Goal: Task Accomplishment & Management: Use online tool/utility

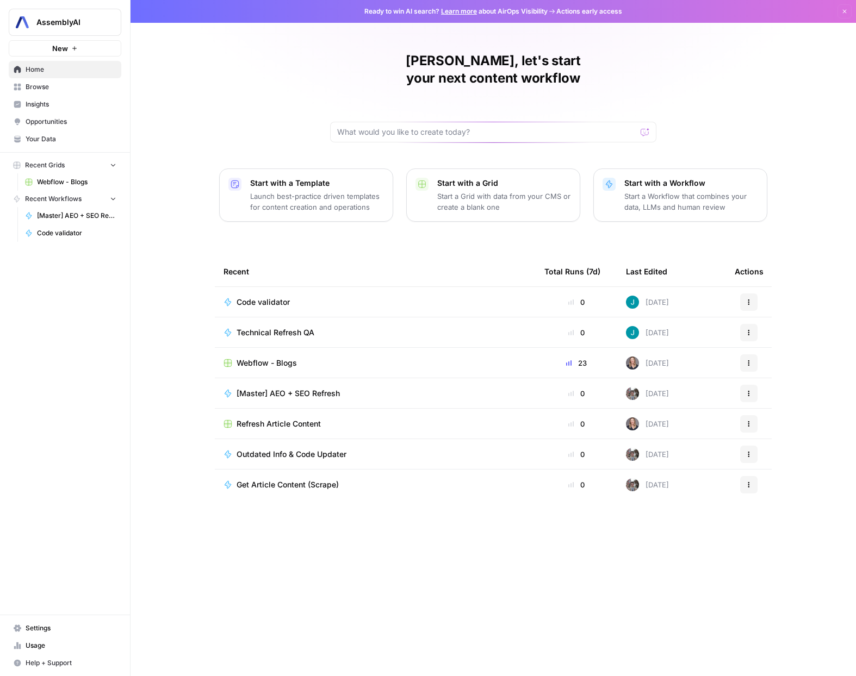
click at [349, 358] on div "Webflow - Blogs" at bounding box center [374, 363] width 303 height 11
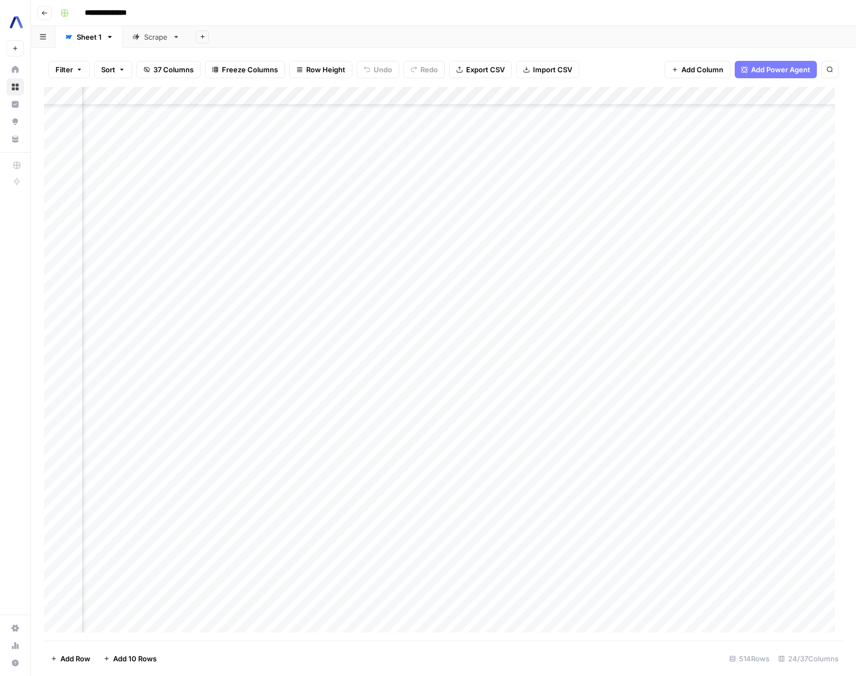
scroll to position [850, 1531]
click at [711, 295] on div "Add Column" at bounding box center [443, 364] width 798 height 554
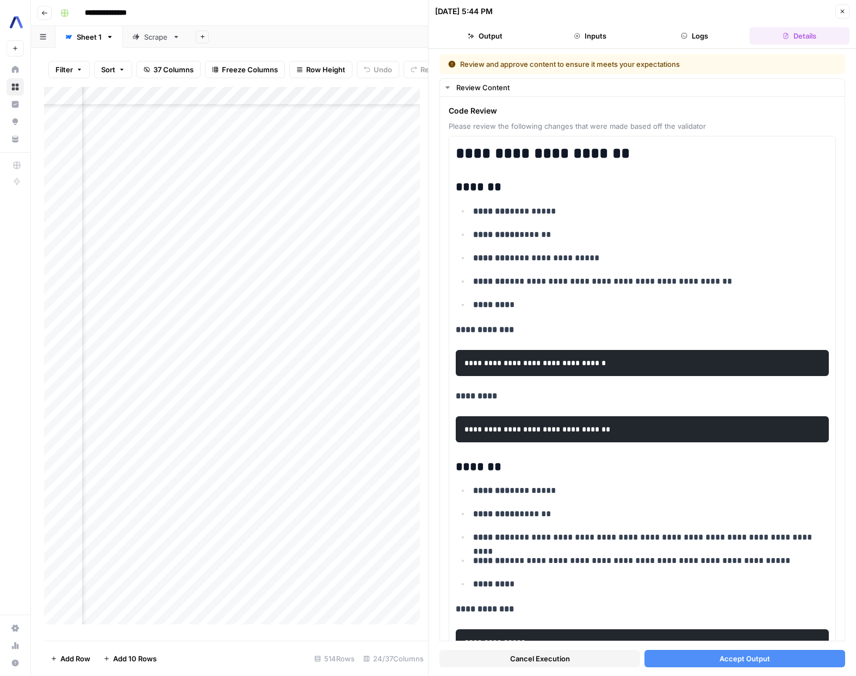
click at [845, 13] on button "Close" at bounding box center [842, 11] width 14 height 14
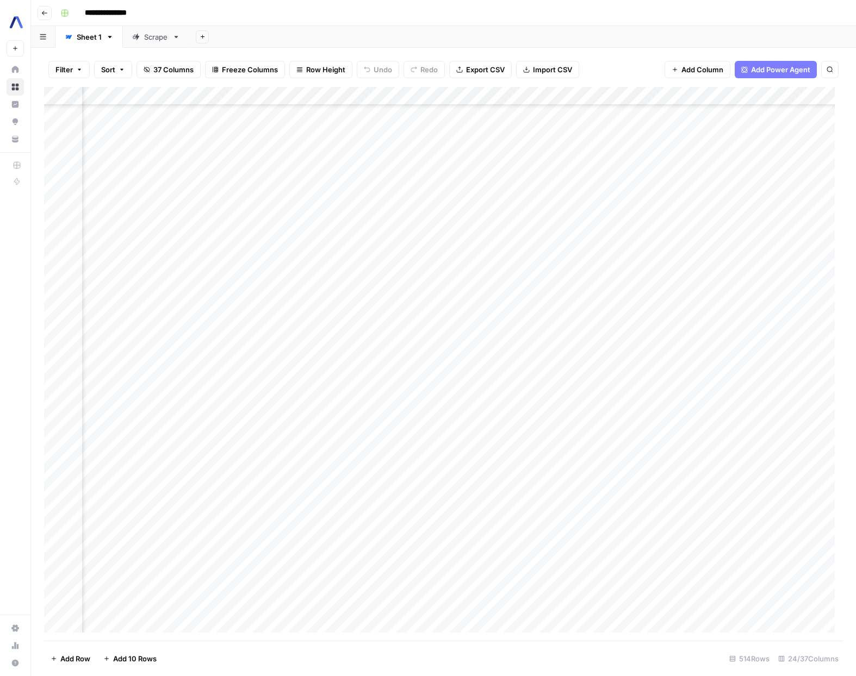
scroll to position [6001, 1531]
click at [712, 433] on div "Add Column" at bounding box center [443, 364] width 798 height 554
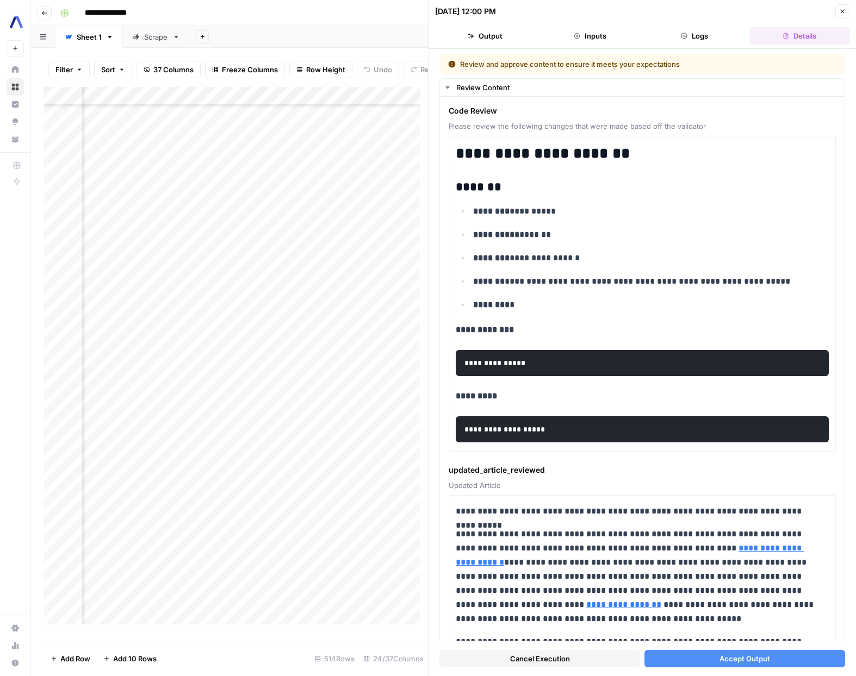
click at [846, 12] on button "Close" at bounding box center [842, 11] width 14 height 14
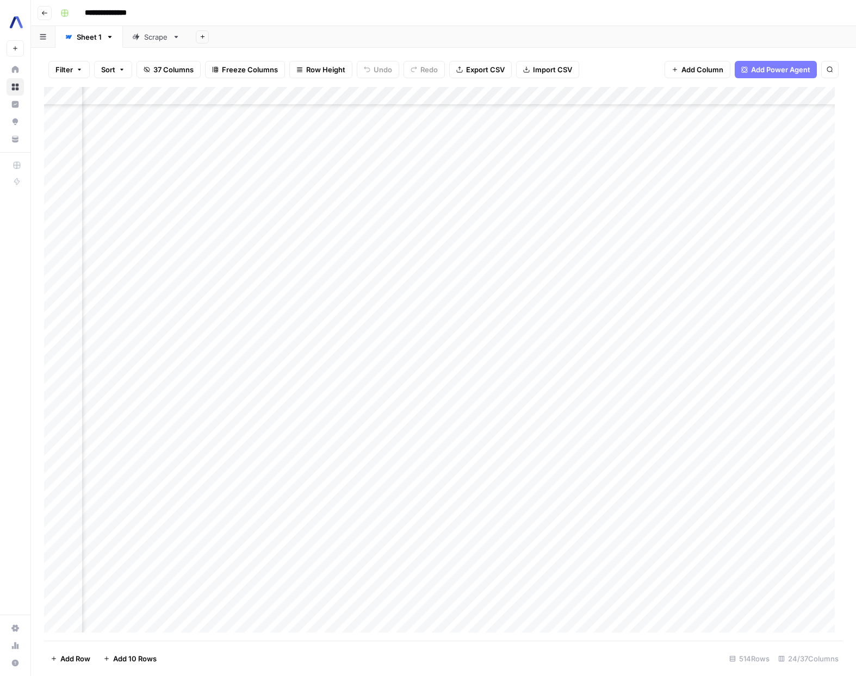
scroll to position [4345, 1596]
click at [609, 389] on div "Add Column" at bounding box center [443, 364] width 798 height 554
click at [639, 388] on div "Add Column" at bounding box center [443, 364] width 798 height 554
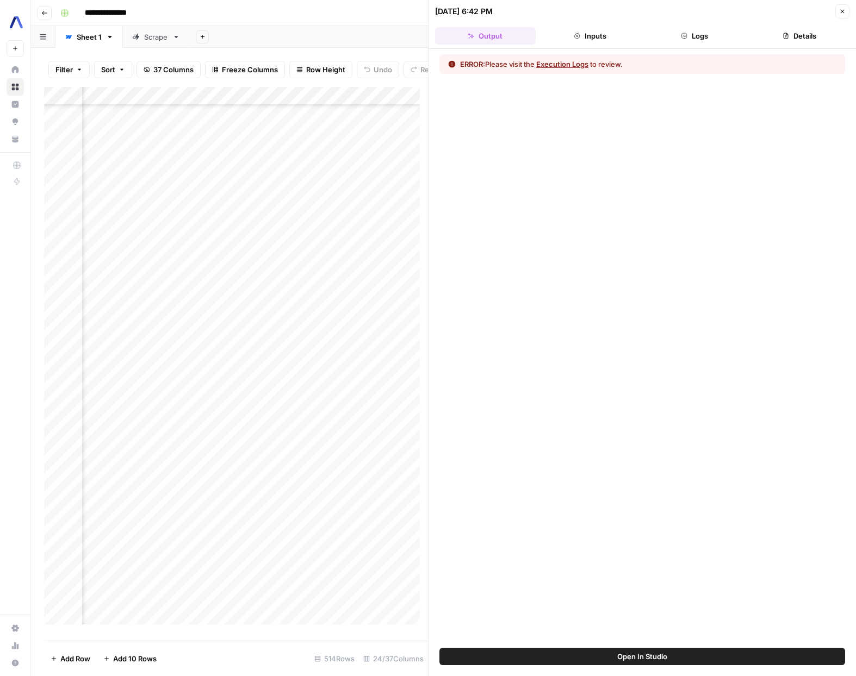
click at [612, 33] on button "Inputs" at bounding box center [590, 35] width 101 height 17
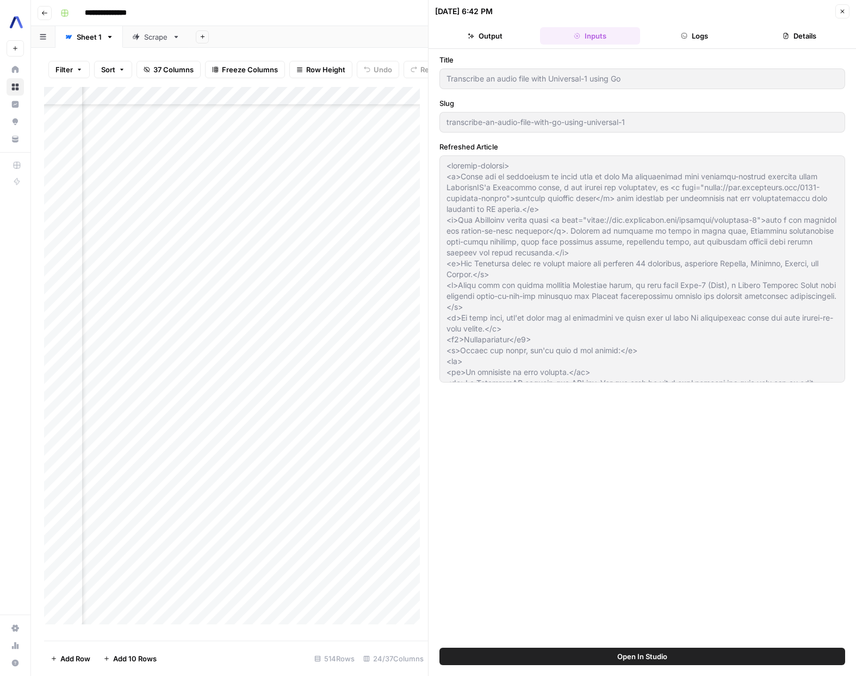
click at [709, 34] on button "Logs" at bounding box center [694, 35] width 101 height 17
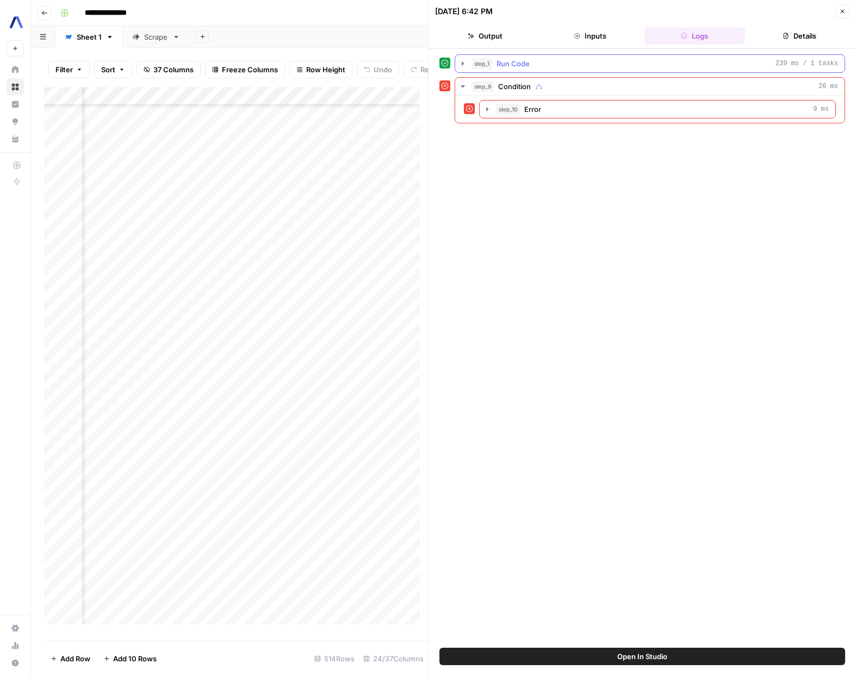
click at [492, 69] on button "step_1 Run Code 239 ms / 1 tasks" at bounding box center [649, 63] width 389 height 17
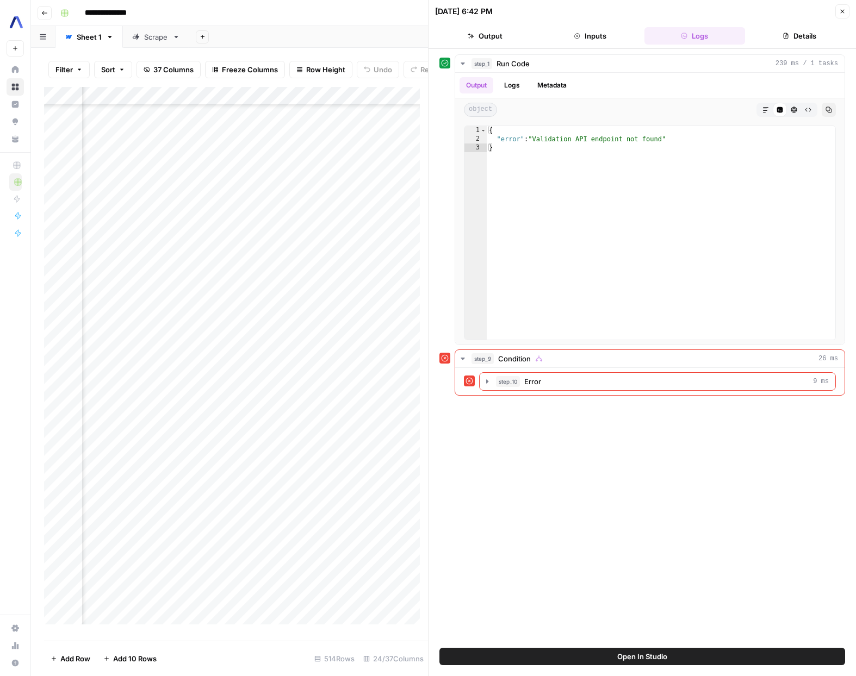
click at [842, 15] on button "Close" at bounding box center [842, 11] width 14 height 14
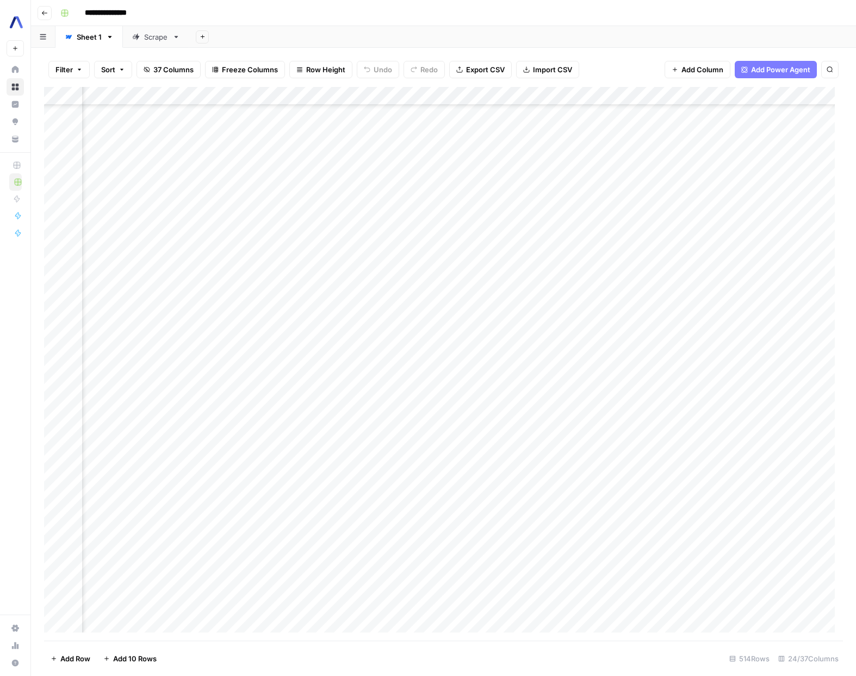
click at [637, 95] on div "Add Column" at bounding box center [443, 364] width 798 height 554
click at [611, 199] on span "Edit Workflow" at bounding box center [631, 202] width 95 height 11
click at [652, 388] on div "Add Column" at bounding box center [443, 364] width 798 height 554
click at [649, 389] on div "Add Column" at bounding box center [443, 364] width 798 height 554
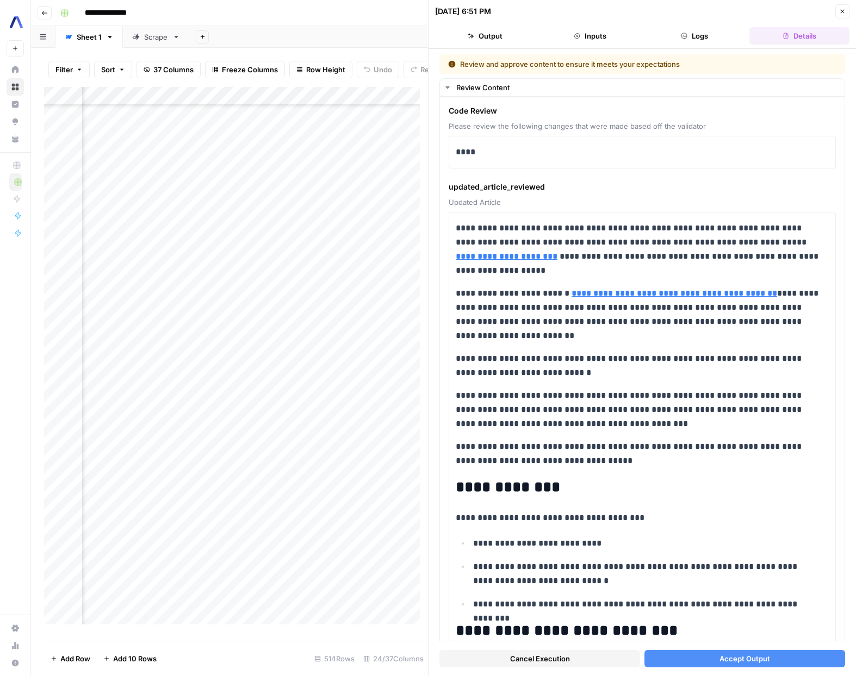
click at [684, 42] on button "Logs" at bounding box center [694, 35] width 101 height 17
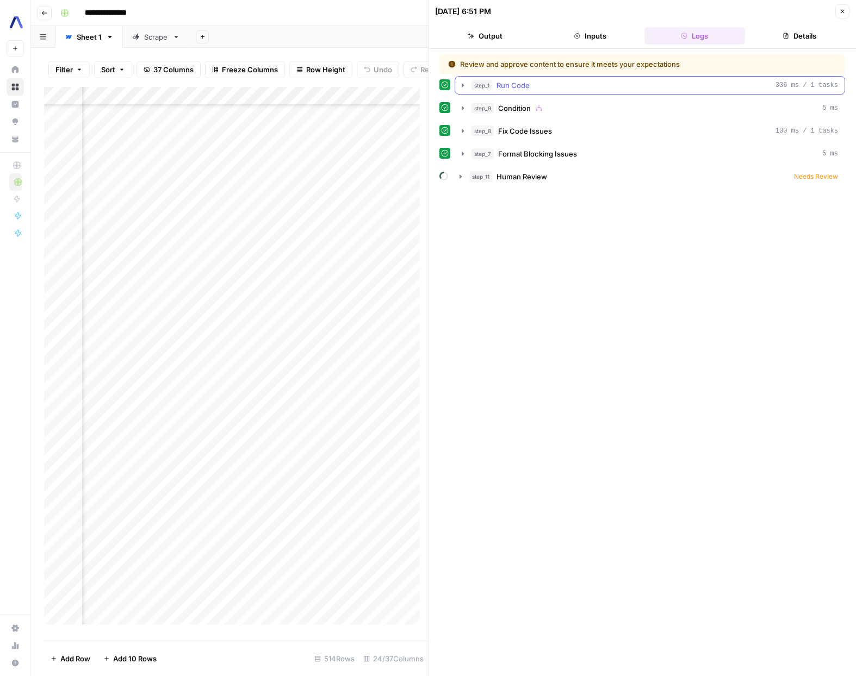
click at [465, 89] on icon "button" at bounding box center [462, 85] width 9 height 9
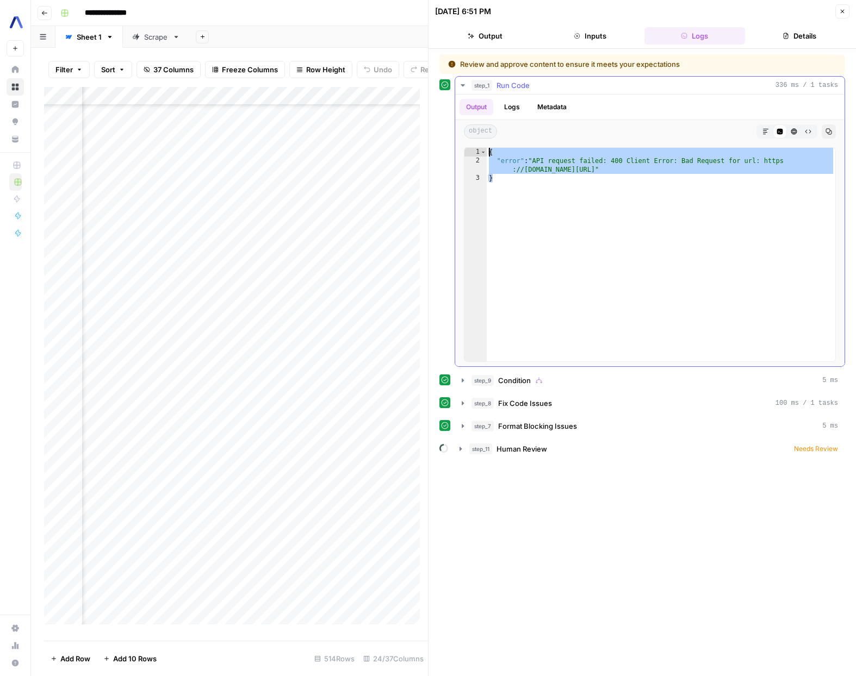
drag, startPoint x: 517, startPoint y: 182, endPoint x: 466, endPoint y: 151, distance: 59.8
click at [466, 151] on div "* 1 2 3 { "error" : "API request failed: 400 Client Error: Bad Request for url:…" at bounding box center [650, 254] width 372 height 215
type textarea "**********"
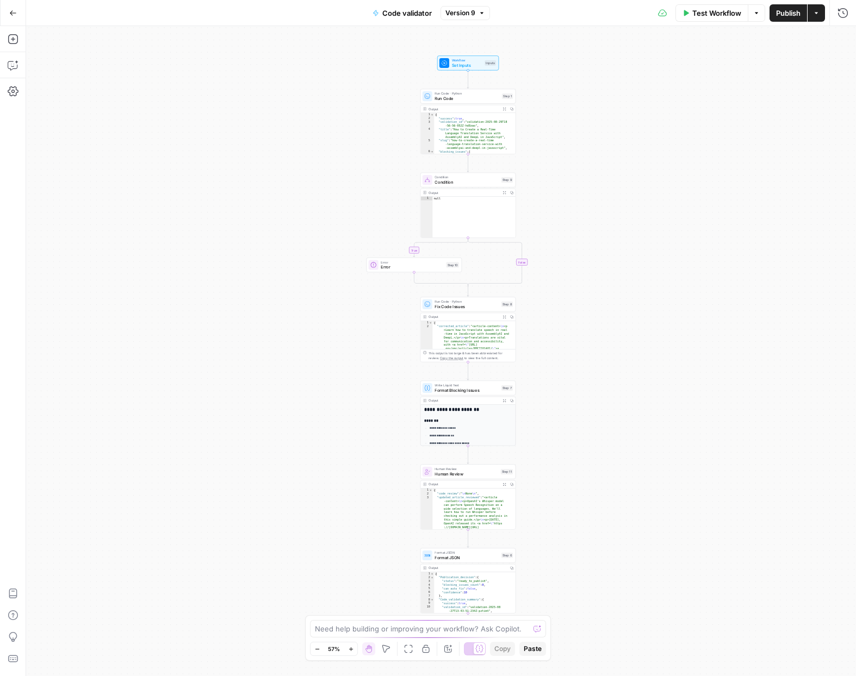
click at [464, 93] on span "Run Code · Python" at bounding box center [466, 93] width 65 height 5
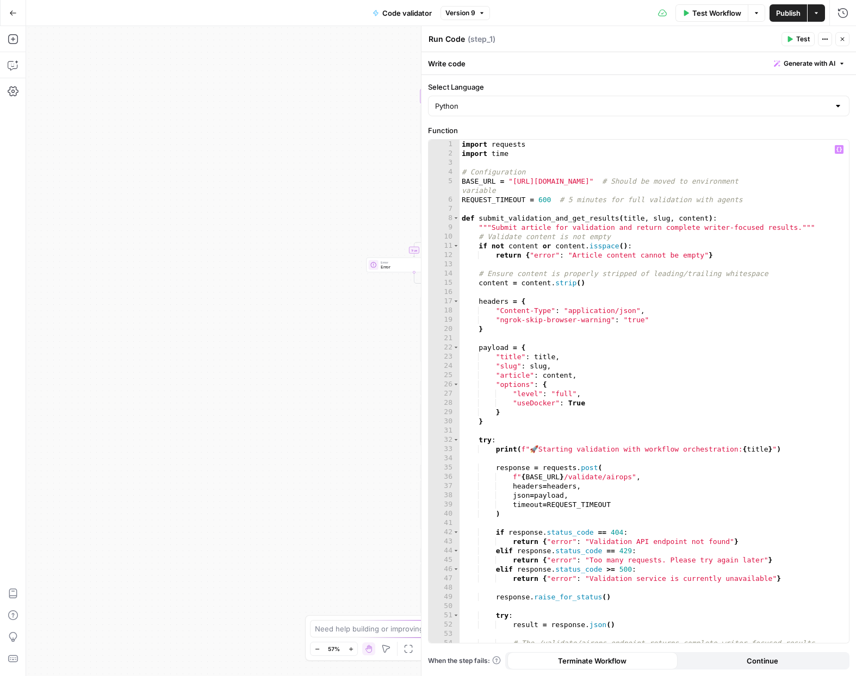
click at [530, 182] on div "import requests import time # Configuration BASE_URL = "https://7cd5f2ef314d.ng…" at bounding box center [649, 405] width 381 height 531
drag, startPoint x: 530, startPoint y: 182, endPoint x: 653, endPoint y: 180, distance: 122.3
click at [653, 180] on div "import requests import time # Configuration BASE_URL = "https://7cd5f2ef314d.ng…" at bounding box center [649, 405] width 381 height 531
paste textarea
type textarea "**********"
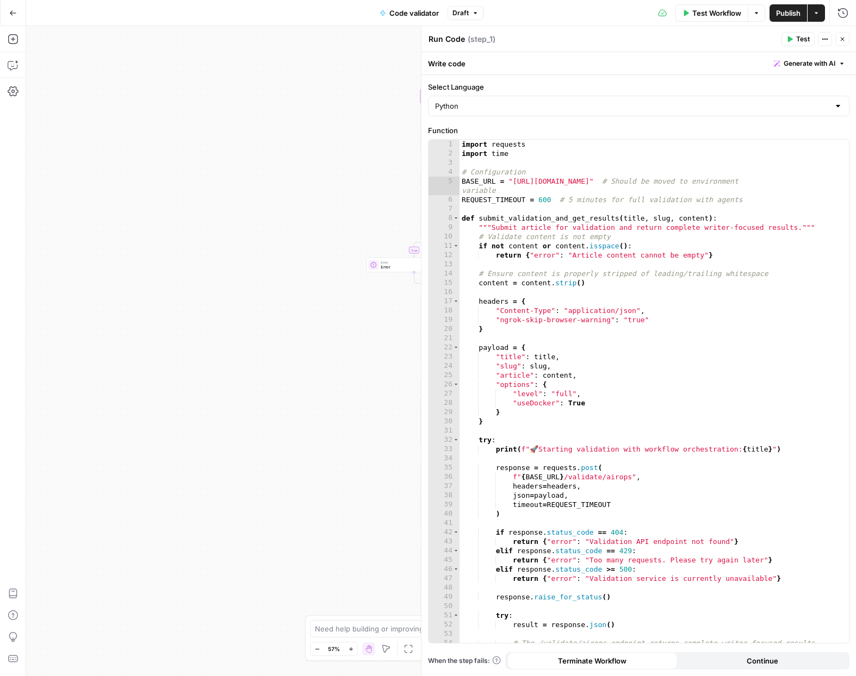
click at [792, 14] on span "Publish" at bounding box center [788, 13] width 24 height 11
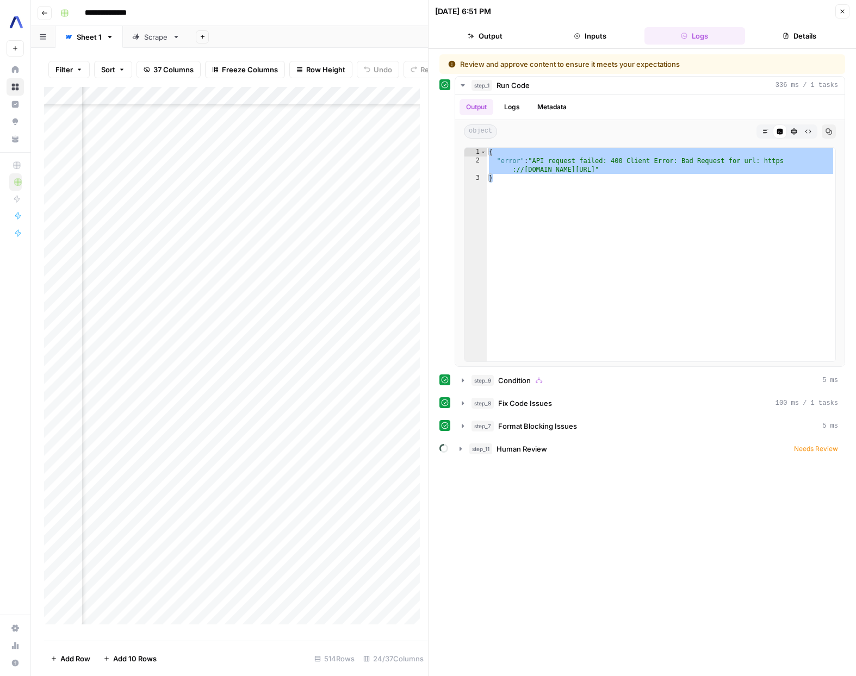
scroll to position [4345, 1596]
click at [840, 13] on icon "button" at bounding box center [842, 11] width 7 height 7
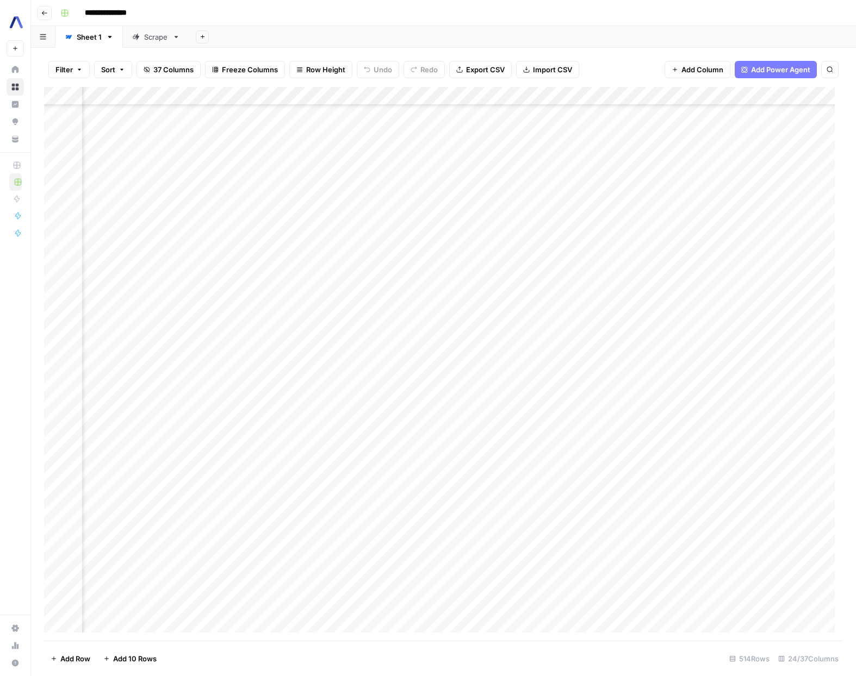
click at [636, 98] on div "Add Column" at bounding box center [443, 364] width 798 height 554
click at [615, 204] on span "Edit Workflow" at bounding box center [631, 202] width 95 height 11
